Goal: Information Seeking & Learning: Find contact information

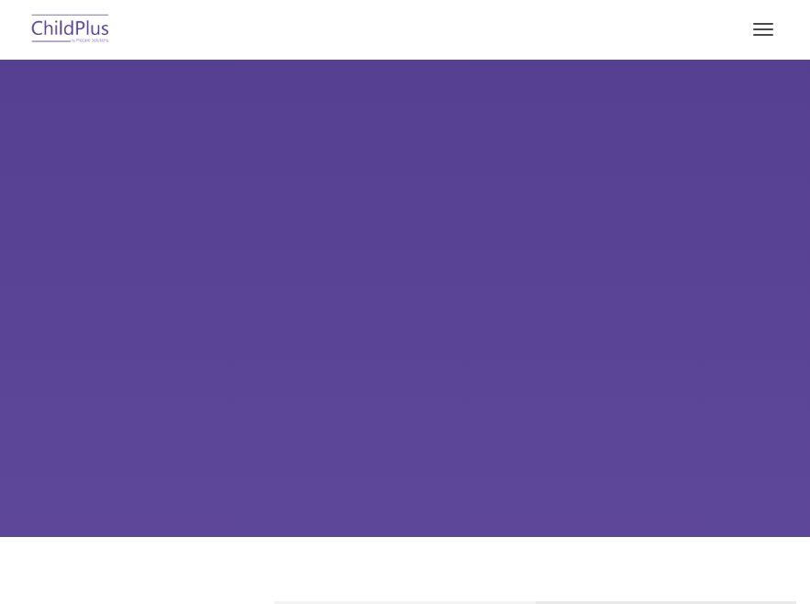
select select "MEDIUM"
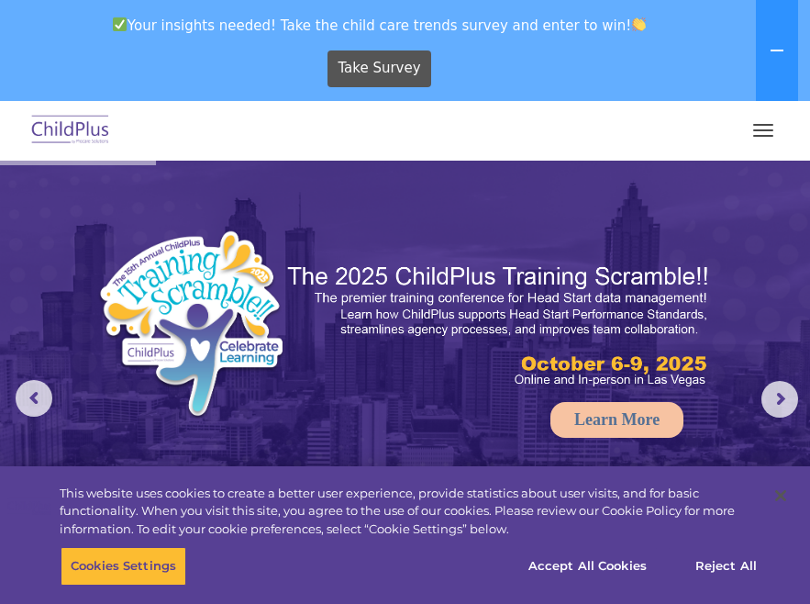
click at [758, 144] on button "button" at bounding box center [763, 130] width 39 height 29
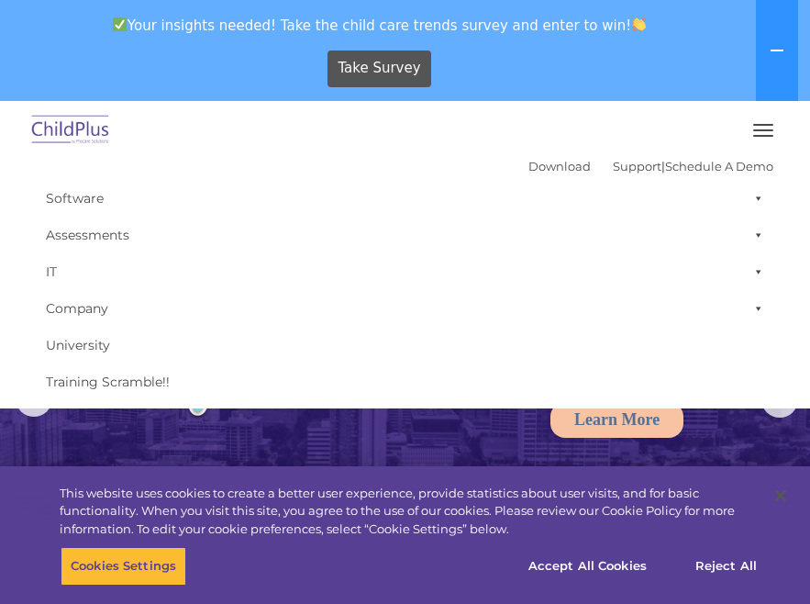
click at [765, 137] on button "button" at bounding box center [763, 130] width 39 height 29
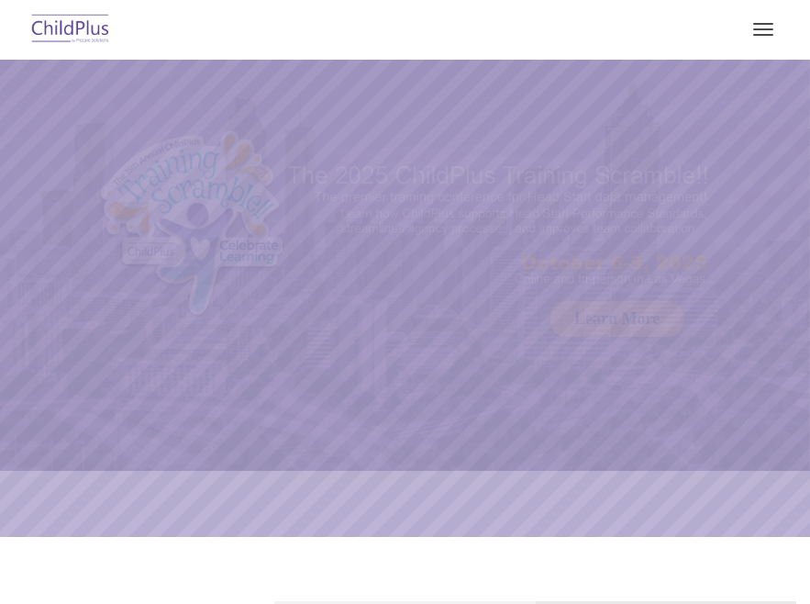
select select "MEDIUM"
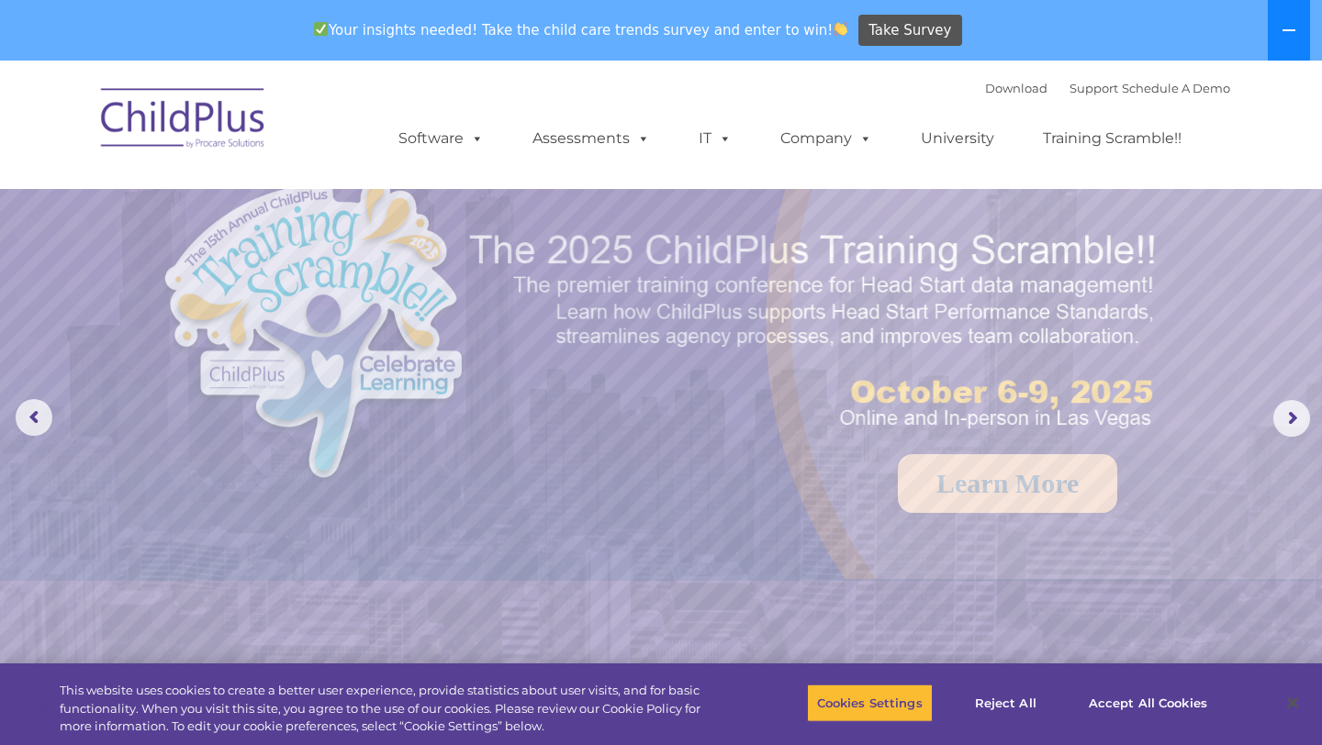
click at [810, 45] on button at bounding box center [1289, 30] width 42 height 61
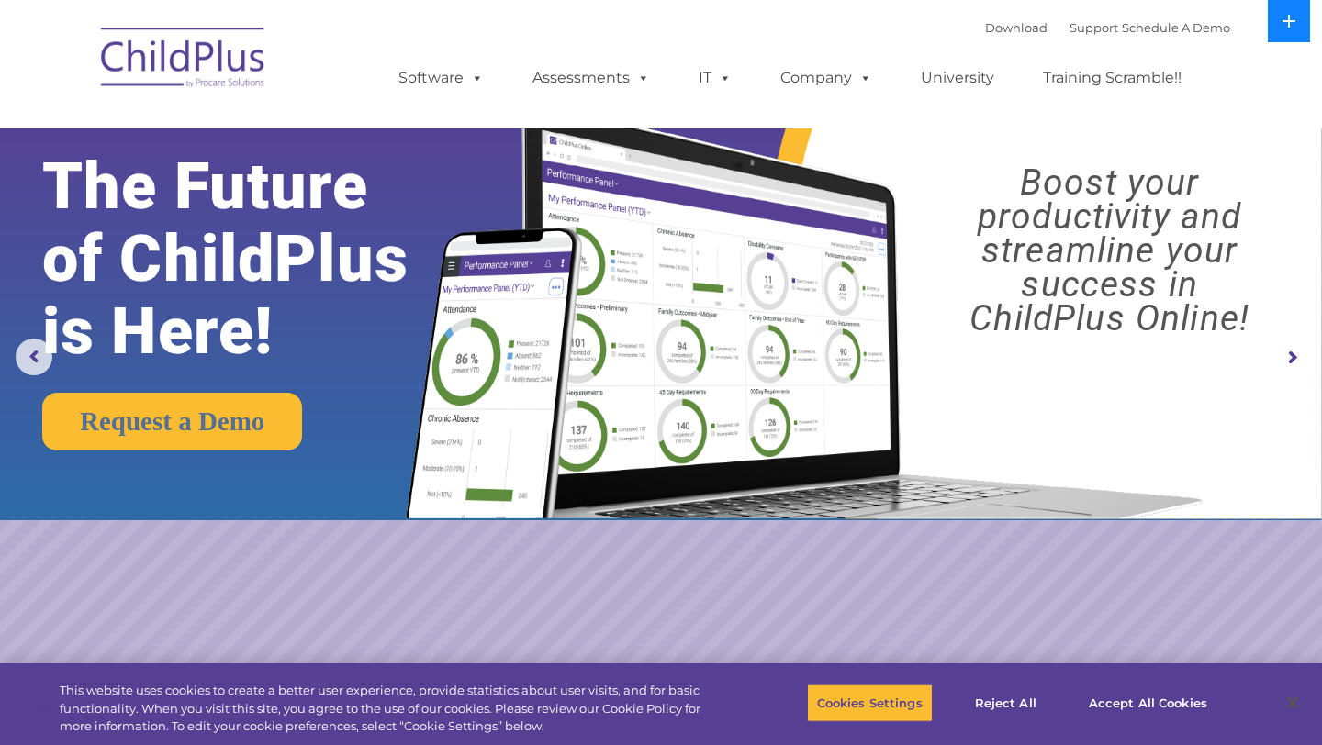
click at [810, 21] on icon at bounding box center [1288, 21] width 13 height 13
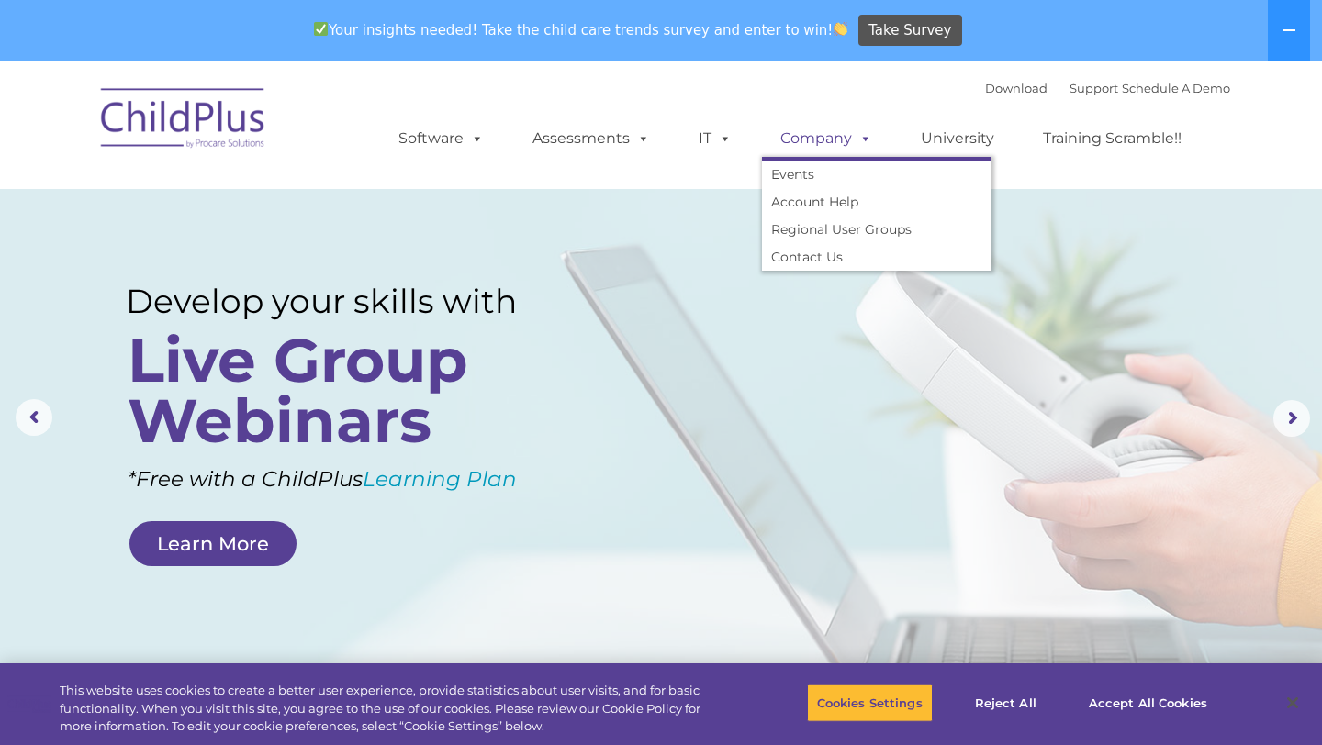
click at [810, 144] on span at bounding box center [862, 137] width 20 height 17
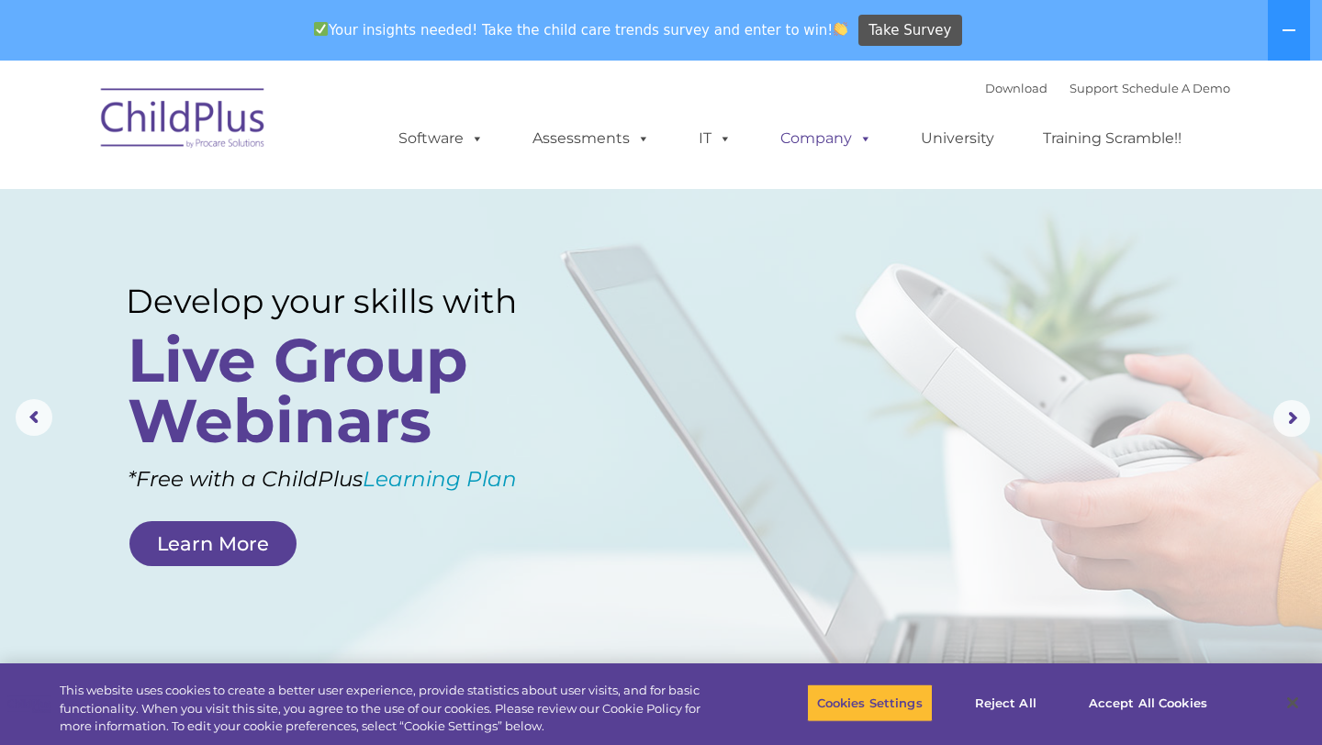
click at [810, 139] on link "Company" at bounding box center [826, 138] width 128 height 37
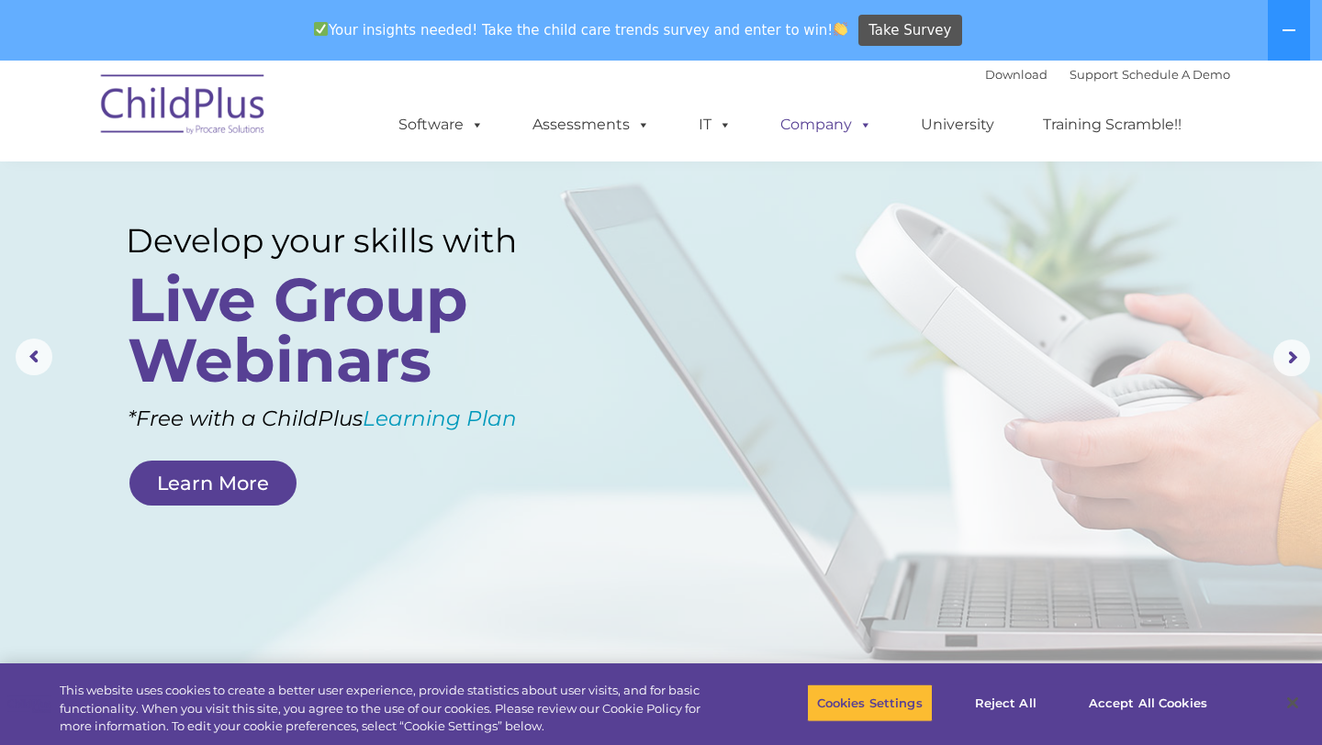
click at [810, 129] on span at bounding box center [862, 124] width 20 height 17
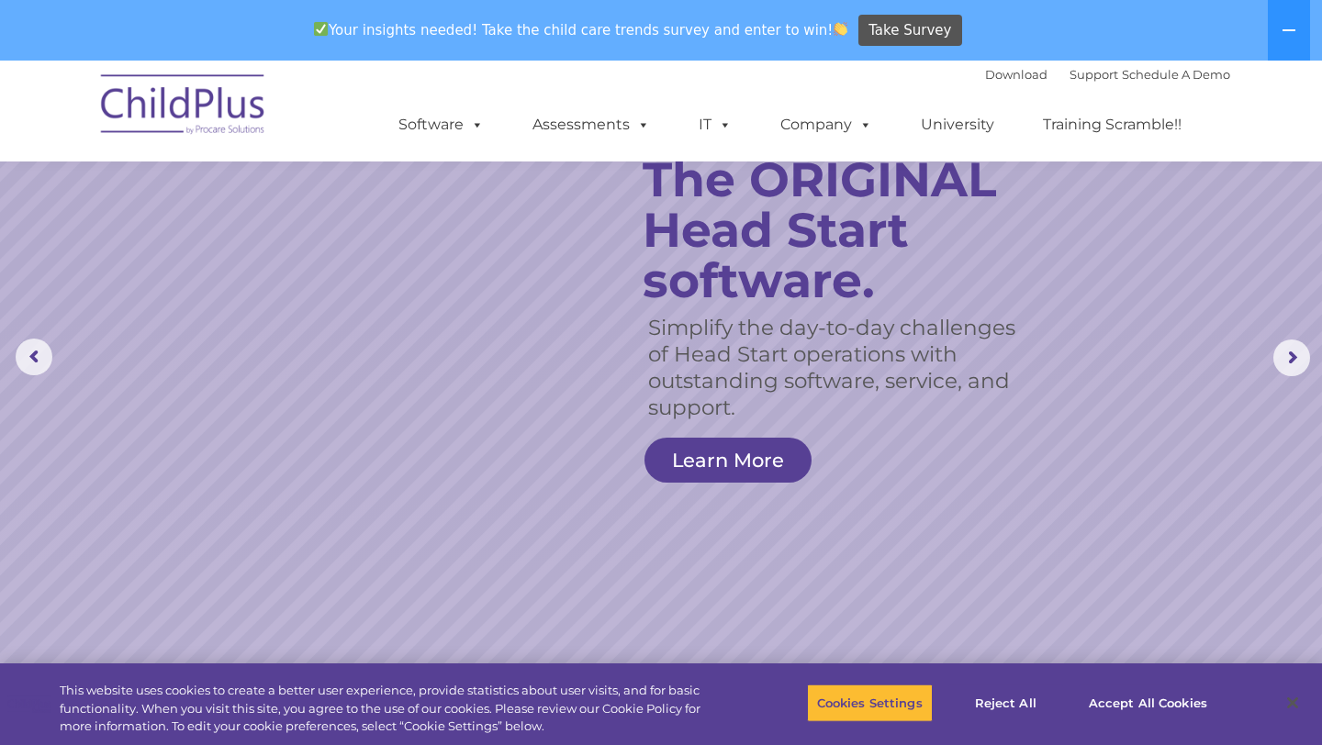
scroll to position [0, 0]
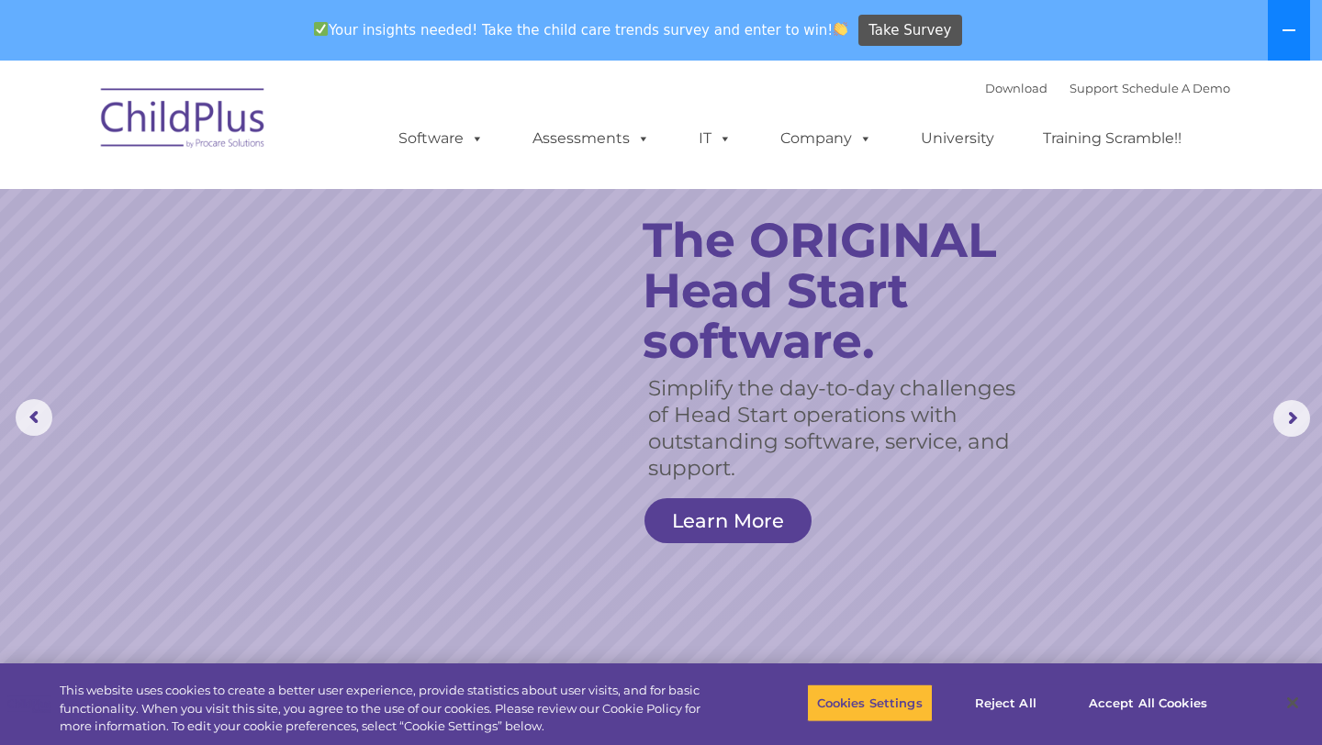
click at [810, 41] on button at bounding box center [1289, 30] width 42 height 61
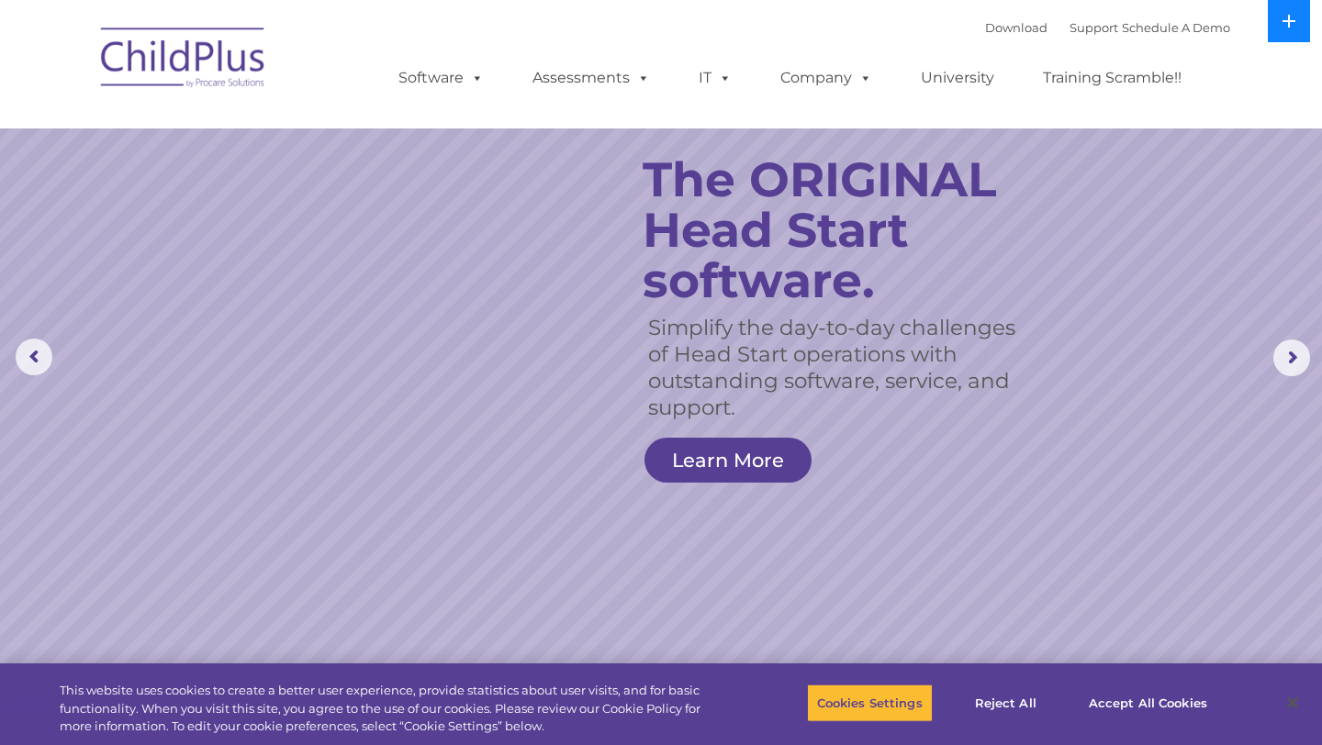
click at [810, 21] on icon at bounding box center [1288, 21] width 15 height 15
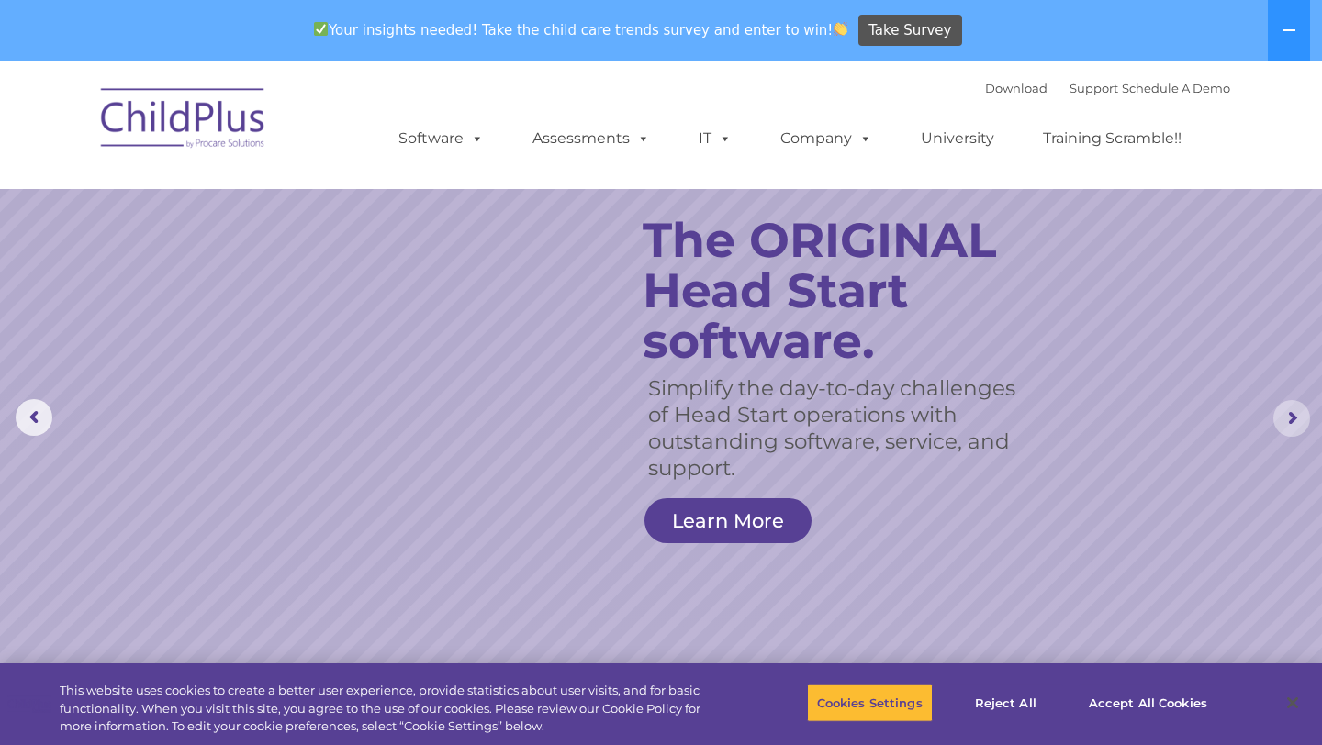
click at [810, 416] on rs-arrow at bounding box center [1291, 418] width 37 height 37
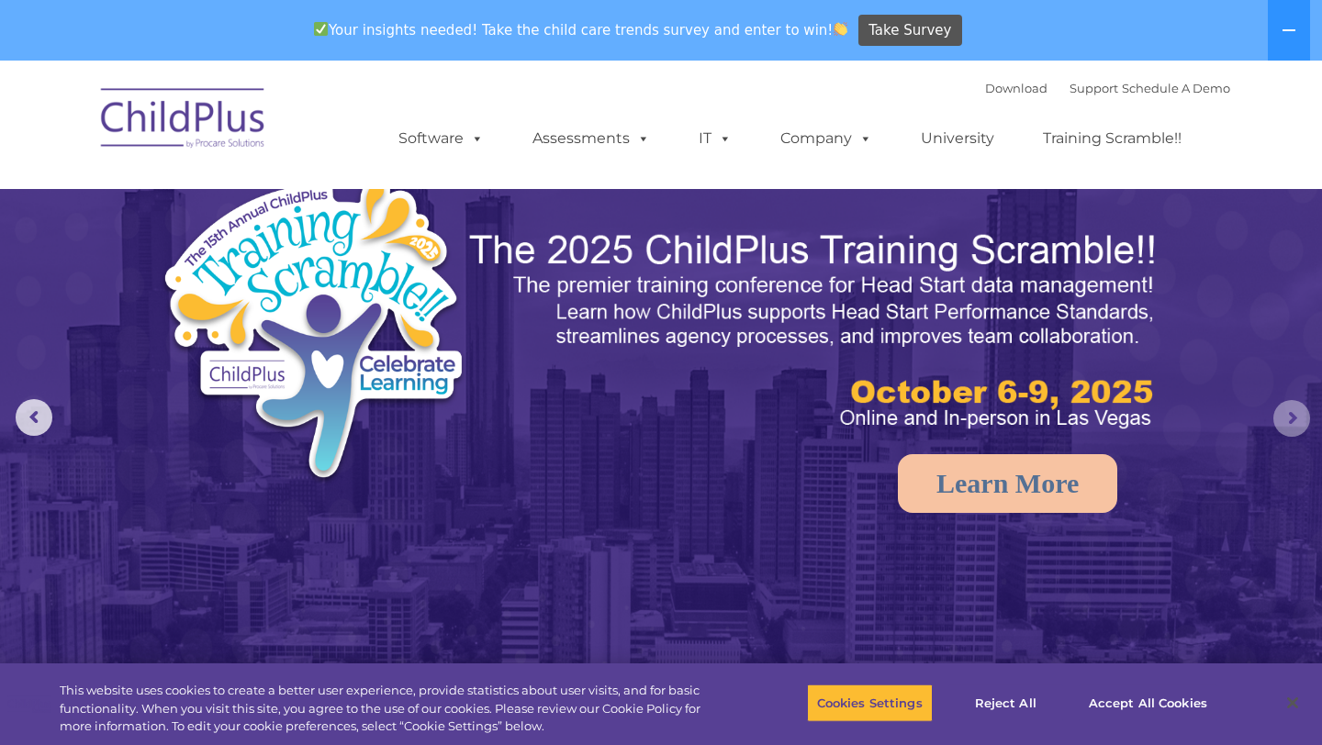
click at [810, 416] on rs-arrow at bounding box center [1291, 418] width 37 height 37
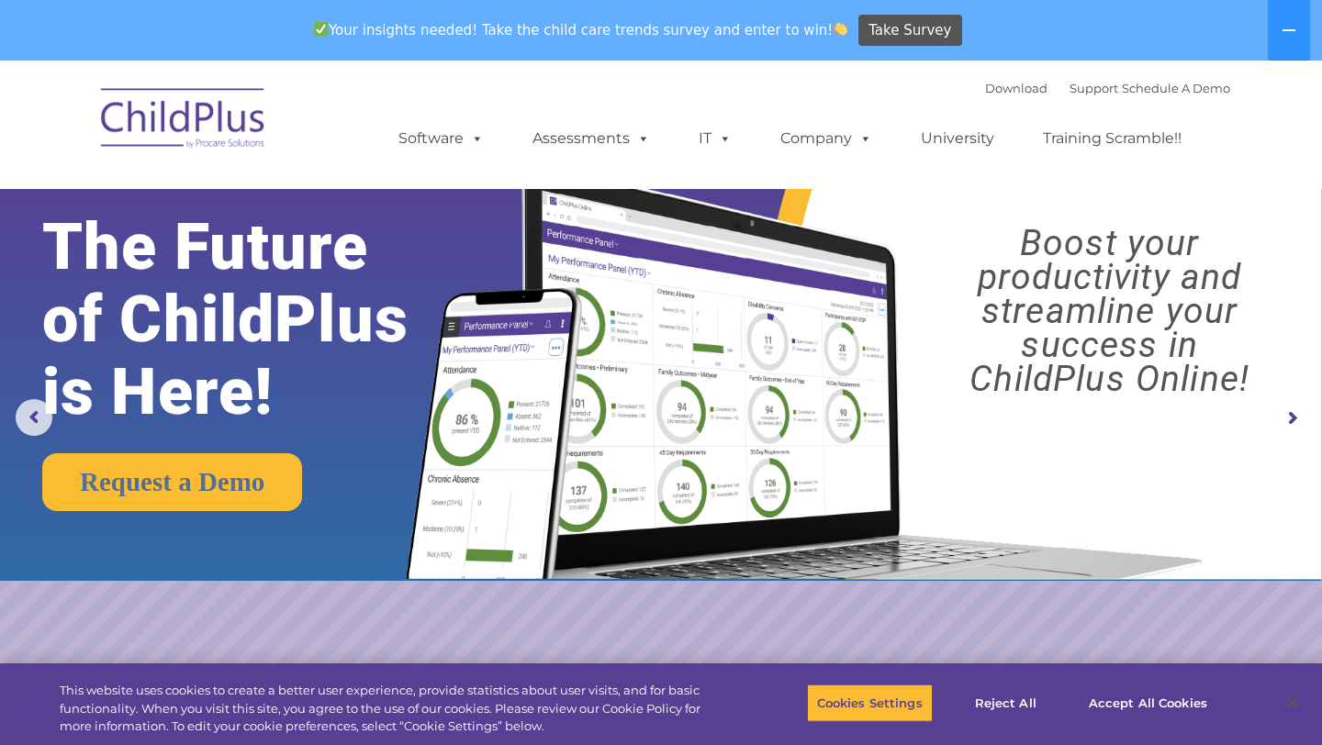
click at [810, 416] on rs-arrow at bounding box center [1291, 418] width 37 height 37
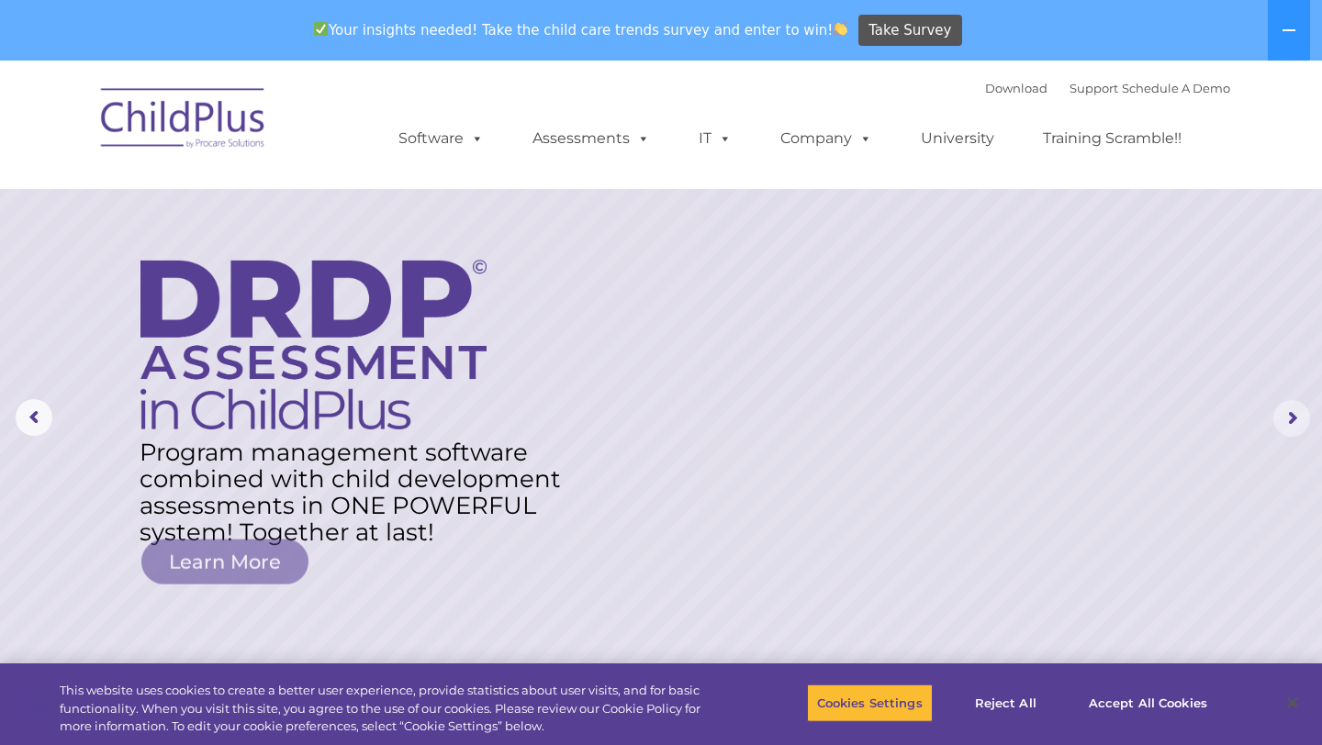
click at [810, 416] on rs-arrow at bounding box center [1291, 418] width 37 height 37
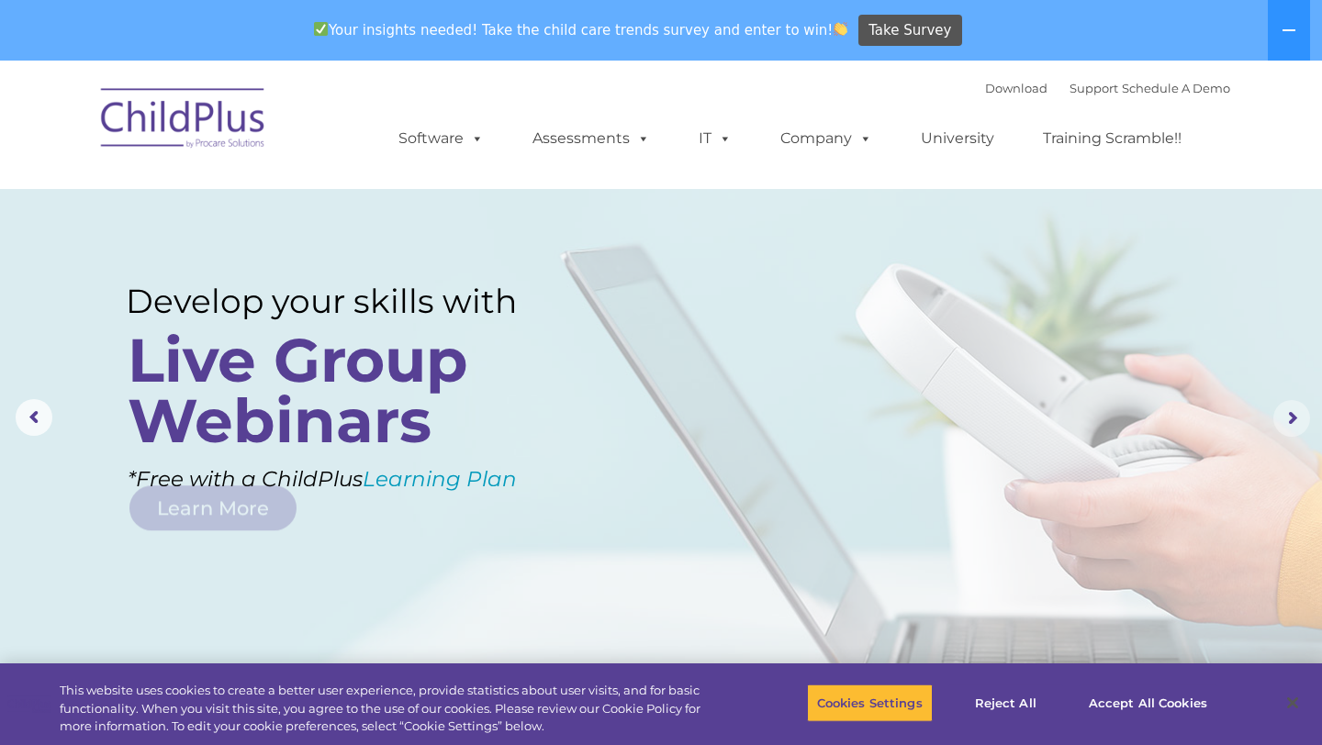
click at [810, 416] on rs-arrow at bounding box center [1291, 418] width 37 height 37
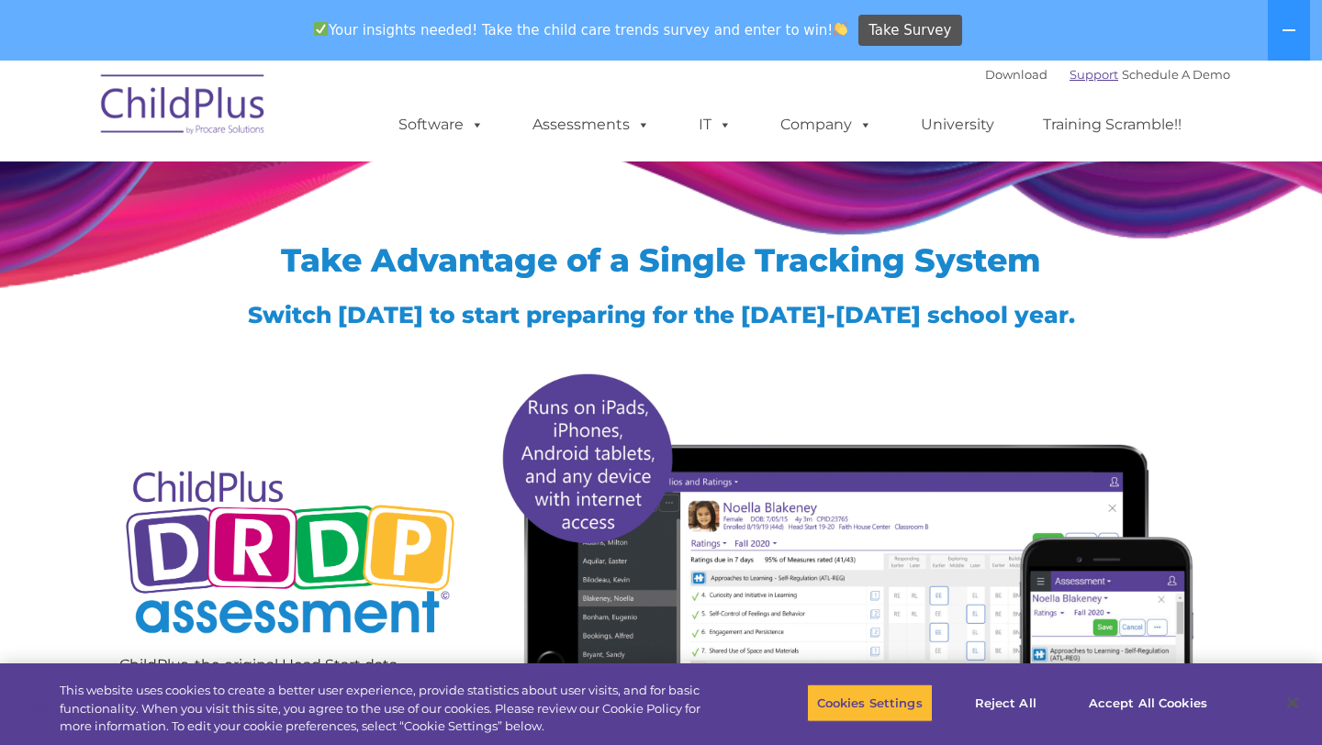
click at [1072, 72] on link "Support" at bounding box center [1093, 74] width 49 height 15
